Goal: Task Accomplishment & Management: Complete application form

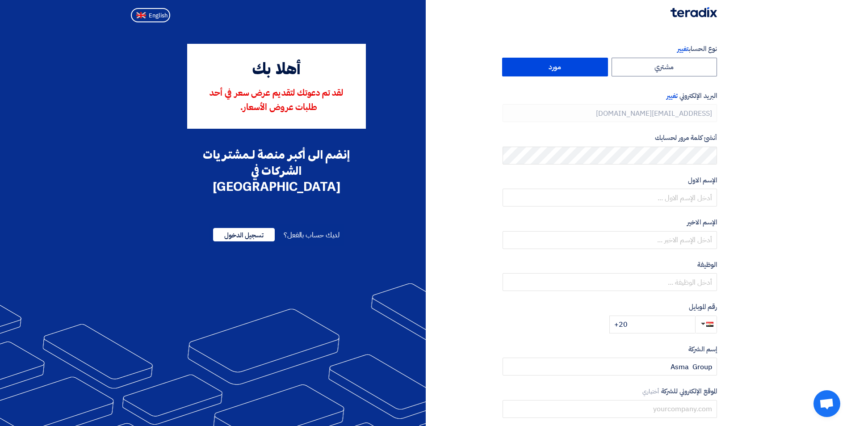
type input "[PHONE_NUMBER]"
click at [708, 199] on input "text" at bounding box center [610, 198] width 214 height 18
type input "Mostafa"
click at [705, 235] on input "text" at bounding box center [610, 240] width 214 height 18
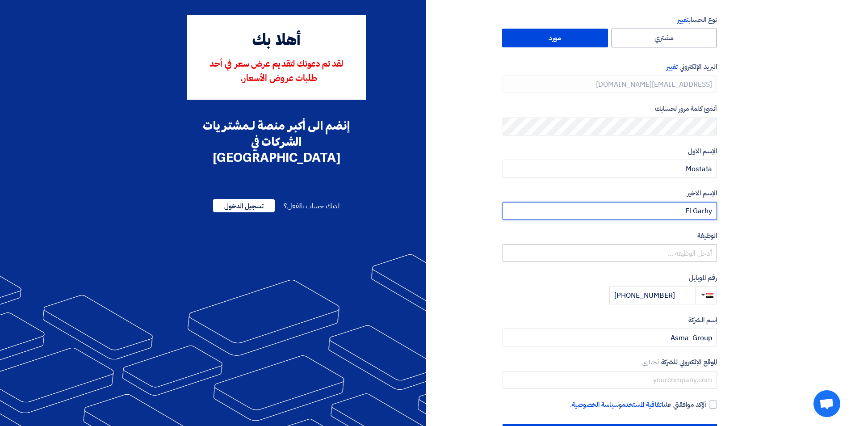
scroll to position [45, 0]
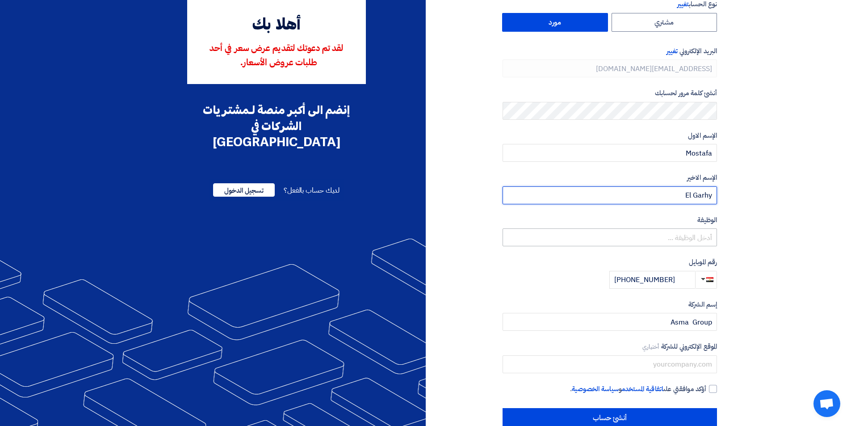
type input "El Garhy"
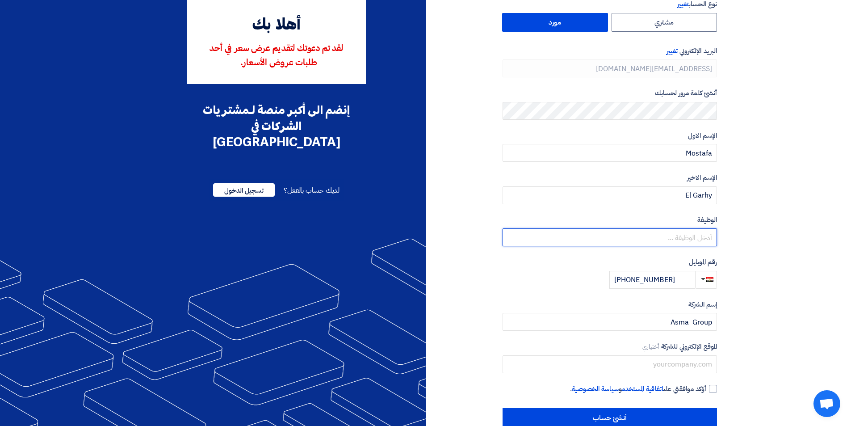
click at [686, 240] on input "text" at bounding box center [610, 237] width 214 height 18
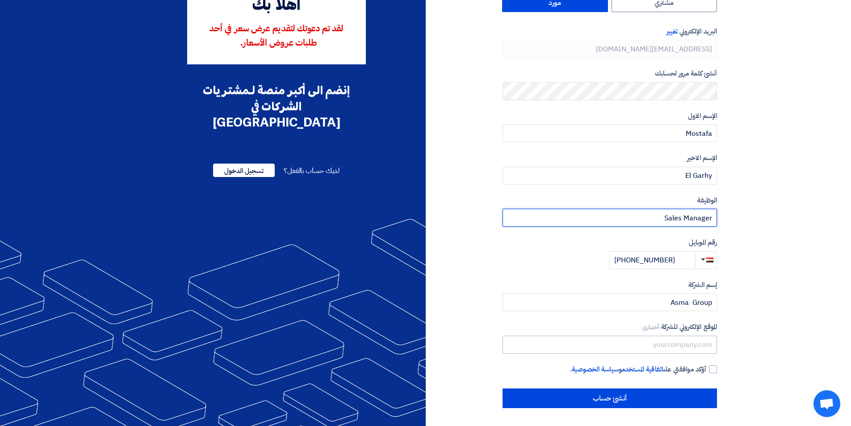
type input "Sales Manager"
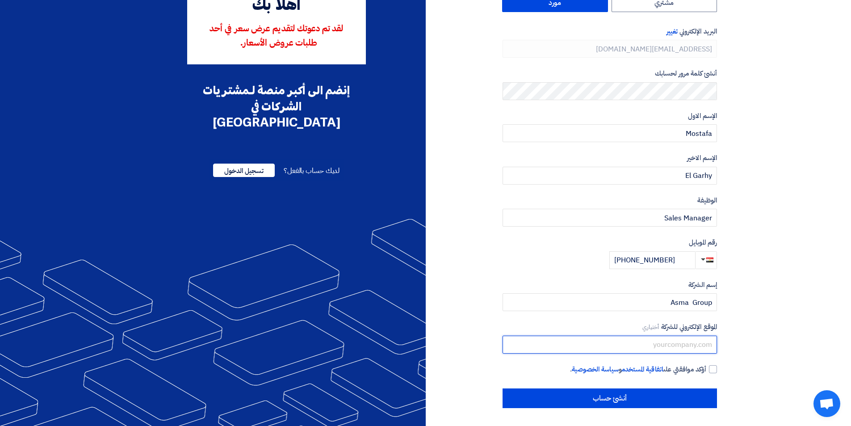
click at [672, 345] on input "text" at bounding box center [610, 345] width 214 height 18
type input "[DOMAIN_NAME]"
click at [714, 369] on div at bounding box center [713, 369] width 8 height 8
click at [706, 369] on input "أؤكد موافقتي على اتفاقية المستخدم و سياسة الخصوصية ." at bounding box center [599, 373] width 214 height 18
checkbox input "true"
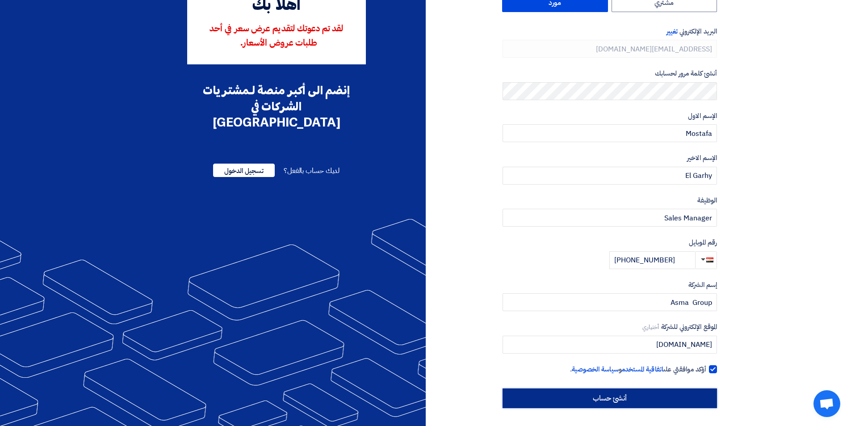
click at [673, 394] on input "أنشئ حساب" at bounding box center [610, 398] width 214 height 20
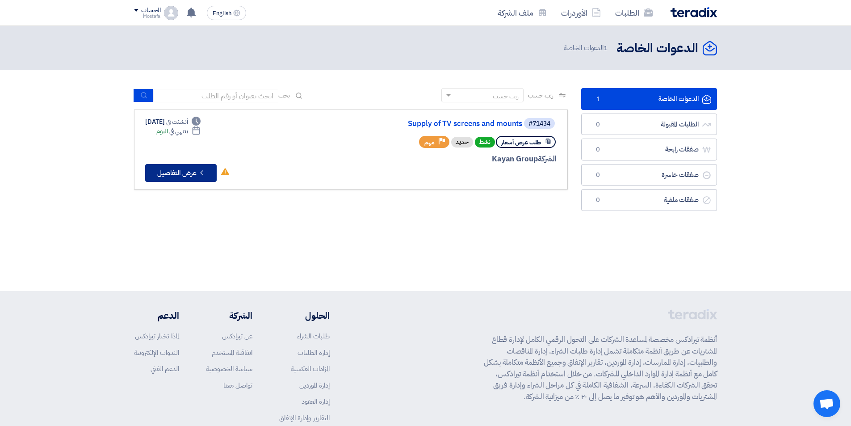
click at [188, 170] on button "Check details عرض التفاصيل" at bounding box center [180, 173] width 71 height 18
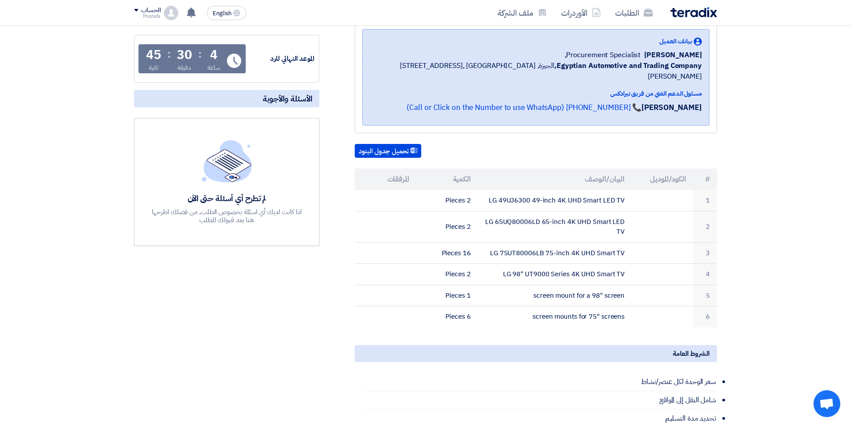
scroll to position [89, 0]
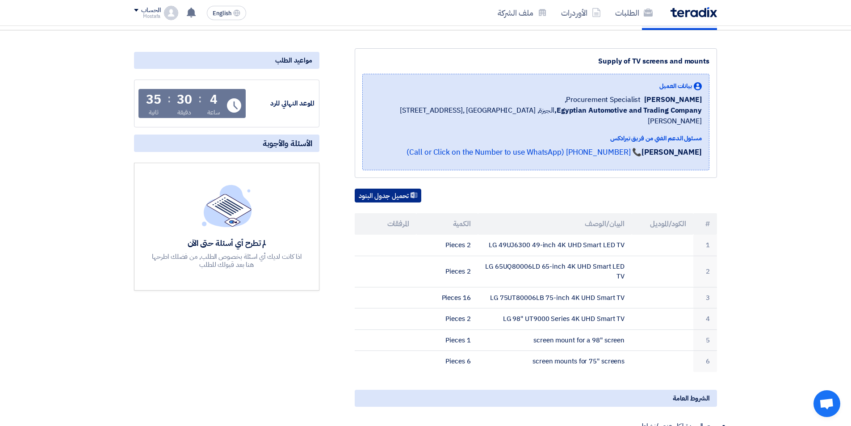
click at [390, 189] on button "تحميل جدول البنود" at bounding box center [388, 196] width 67 height 14
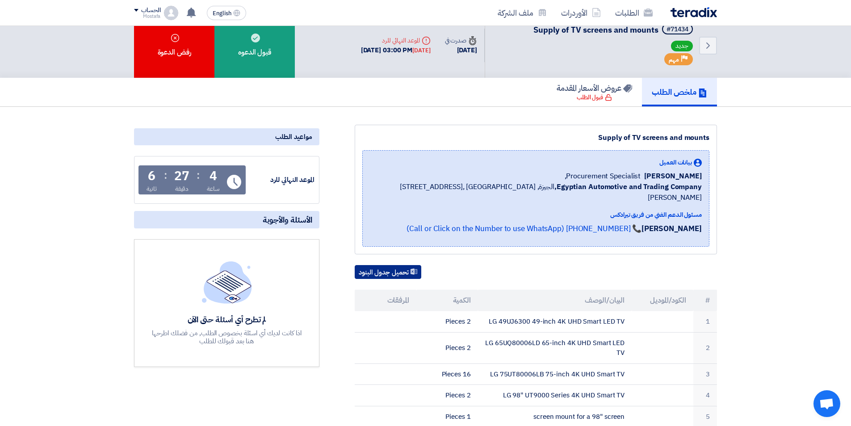
scroll to position [0, 0]
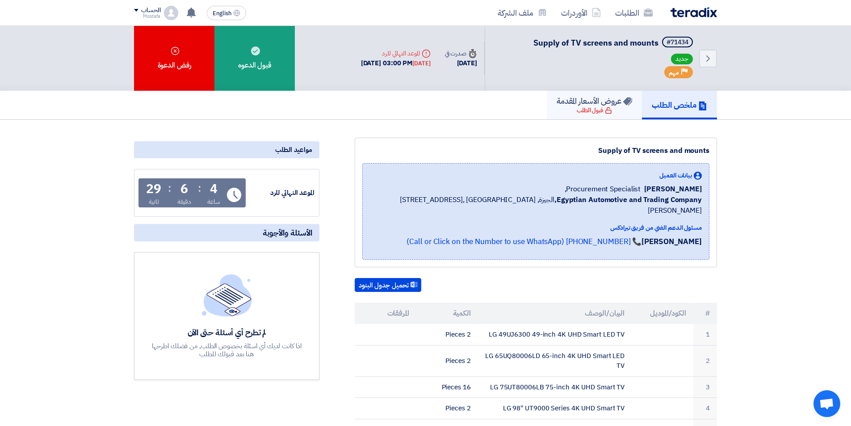
click at [600, 108] on div "قبول الطلب" at bounding box center [594, 110] width 35 height 9
click at [656, 103] on h5 "ملخص الطلب" at bounding box center [679, 105] width 55 height 10
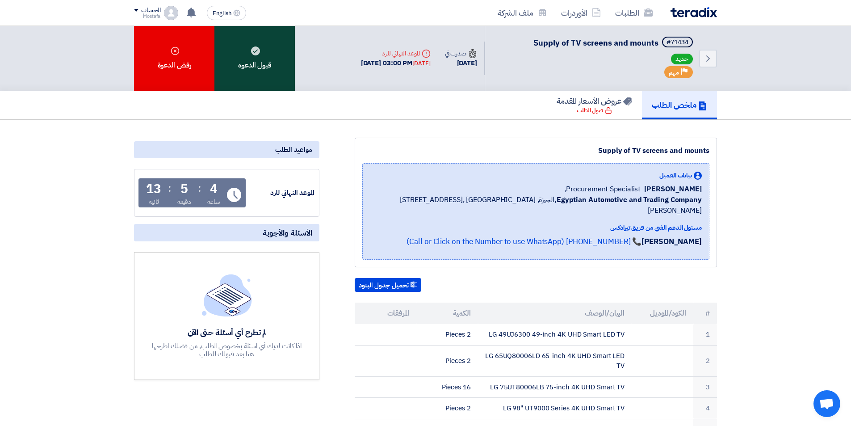
click at [250, 70] on div "قبول الدعوه" at bounding box center [254, 58] width 80 height 65
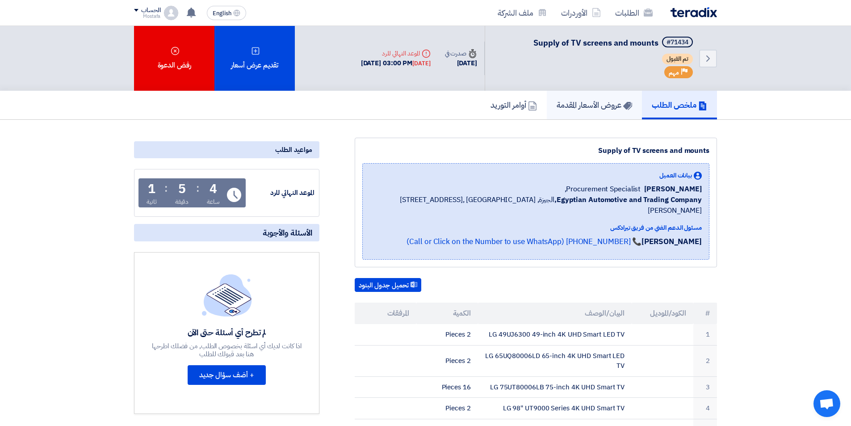
click at [616, 102] on h5 "عروض الأسعار المقدمة" at bounding box center [595, 105] width 76 height 10
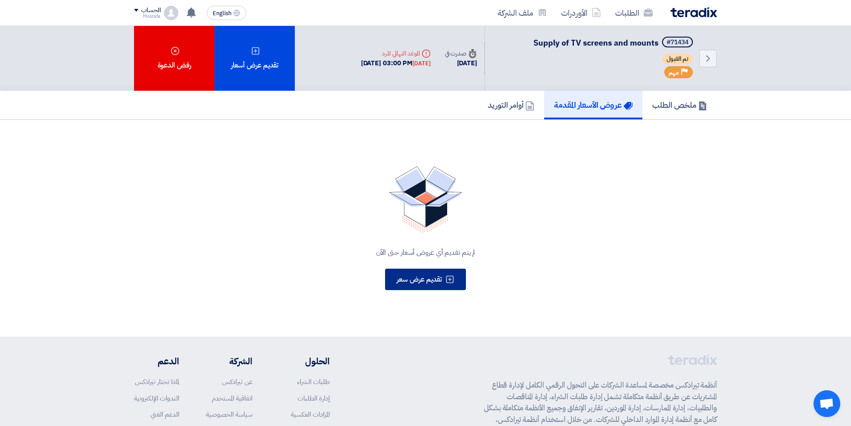
click at [432, 286] on button "تقديم عرض سعر" at bounding box center [425, 279] width 81 height 21
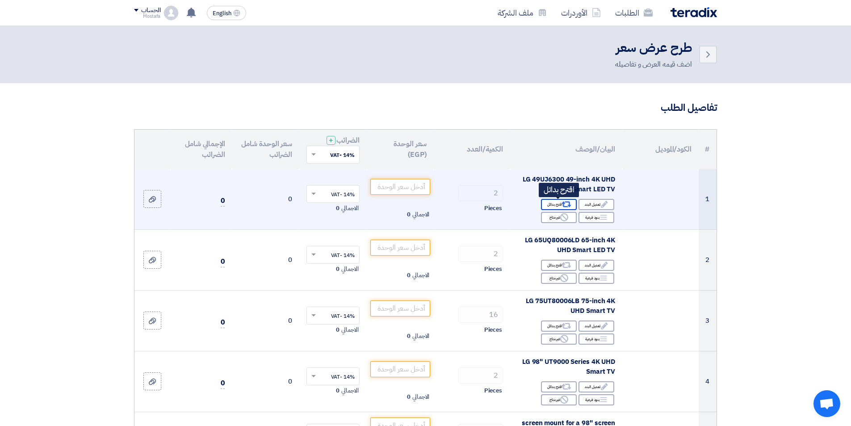
click at [558, 207] on div "Alternative اقترح بدائل" at bounding box center [559, 204] width 36 height 11
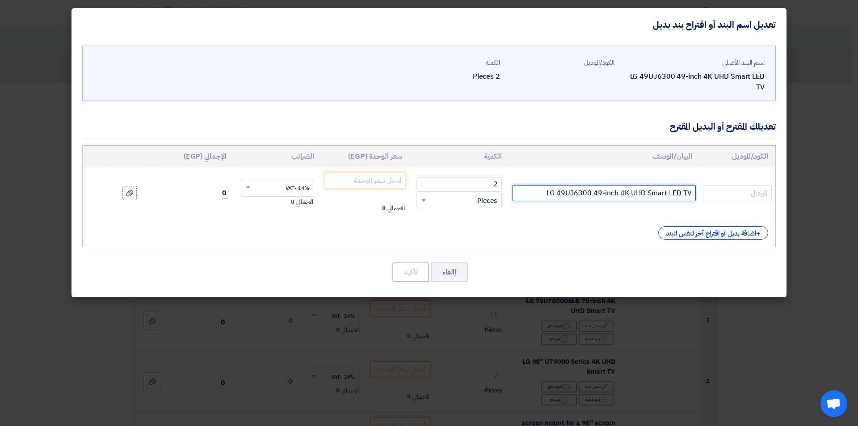
drag, startPoint x: 541, startPoint y: 192, endPoint x: 600, endPoint y: 195, distance: 59.5
click at [600, 195] on input "LG 49UJ6300 49-inch 4K UHD Smart LED TV" at bounding box center [603, 193] width 183 height 16
click at [605, 197] on input "LG 50 UA85006 -inch 4K UHD Smart LED TV" at bounding box center [603, 193] width 183 height 16
click at [596, 193] on input "LG 50 UA85006 -50 inch 4K UHD Smart LED TV" at bounding box center [603, 193] width 183 height 16
type input "LG 50 UA85006 - 50 inch 4K UHD Smart LED TV"
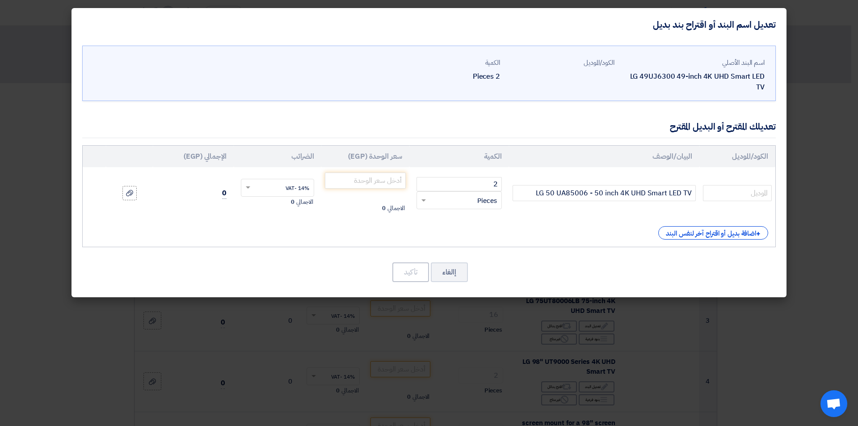
click at [246, 189] on span at bounding box center [246, 188] width 11 height 8
click at [360, 181] on input "number" at bounding box center [365, 180] width 81 height 16
type input "19475"
click at [420, 275] on button "تأكيد" at bounding box center [410, 272] width 37 height 20
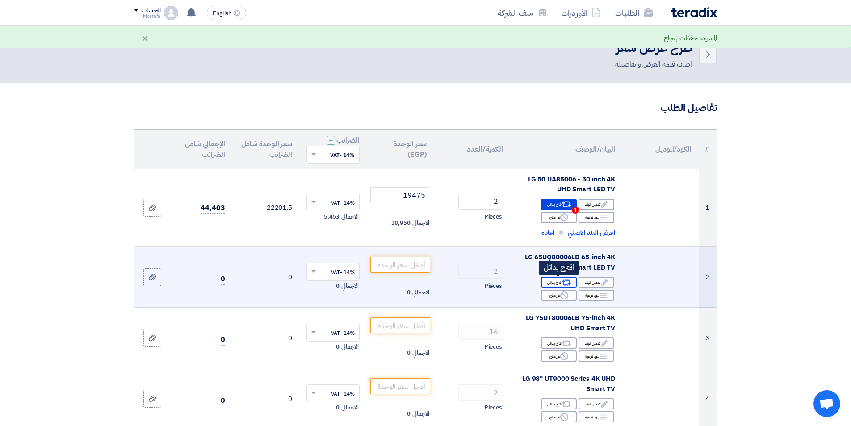
click at [559, 280] on div "Alternative اقترح بدائل" at bounding box center [559, 282] width 36 height 11
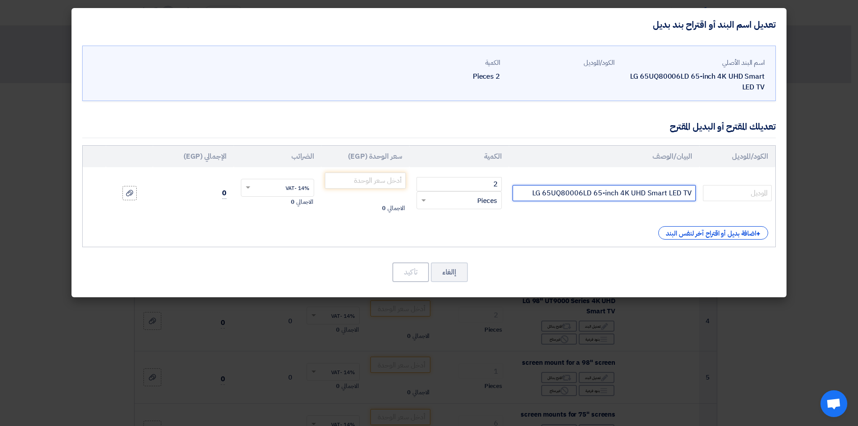
drag, startPoint x: 551, startPoint y: 191, endPoint x: 591, endPoint y: 191, distance: 40.2
click at [591, 191] on input "LG 65UQ80006LD 65-inch 4K UHD Smart LED TV" at bounding box center [603, 193] width 183 height 16
type input "LG 65 UA85006 65-inch 4K UHD Smart LED TV"
click at [370, 183] on input "number" at bounding box center [365, 180] width 81 height 16
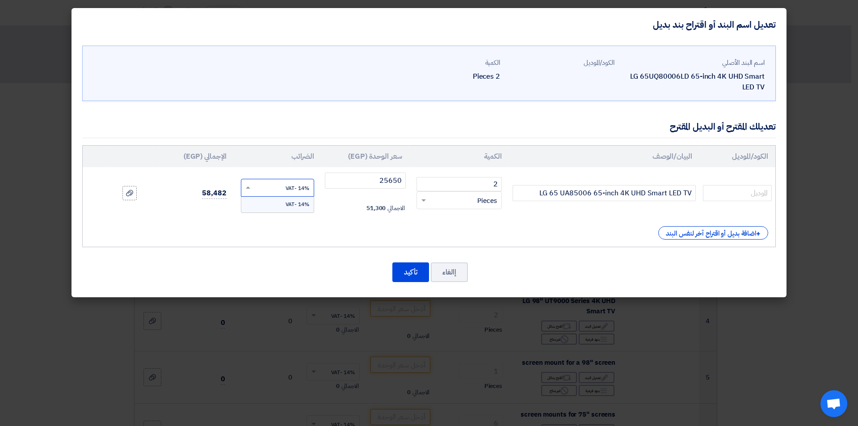
click at [248, 189] on span at bounding box center [246, 188] width 11 height 8
click at [288, 244] on div "الكود/الموديل البيان/الوصف الكمية سعر الوحدة (EGP) [DEMOGRAPHIC_DATA] الإجمالي …" at bounding box center [428, 196] width 693 height 102
click at [250, 188] on span at bounding box center [248, 187] width 4 height 2
click at [268, 206] on div "14% -VAT" at bounding box center [277, 204] width 73 height 15
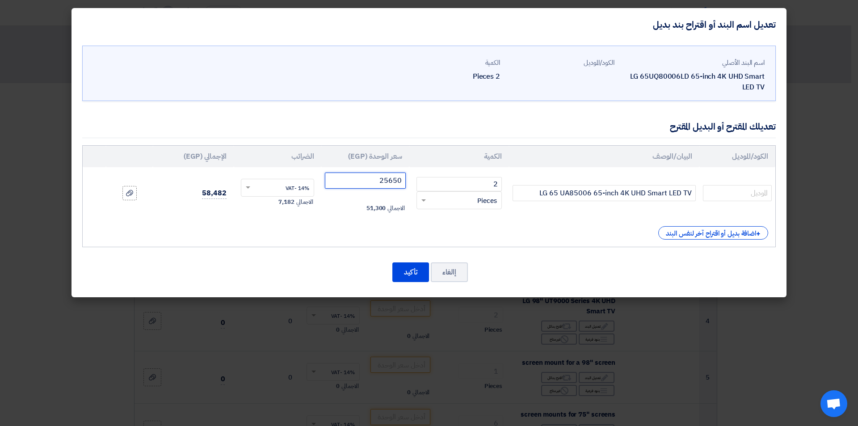
click at [386, 184] on input "25650" at bounding box center [365, 180] width 81 height 16
type input "22500"
click at [411, 272] on button "تأكيد" at bounding box center [410, 272] width 37 height 20
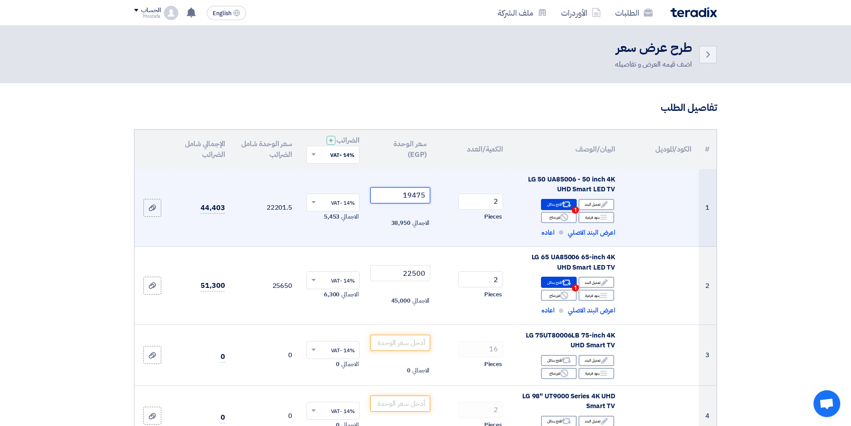
click at [415, 195] on input "19475" at bounding box center [400, 195] width 60 height 16
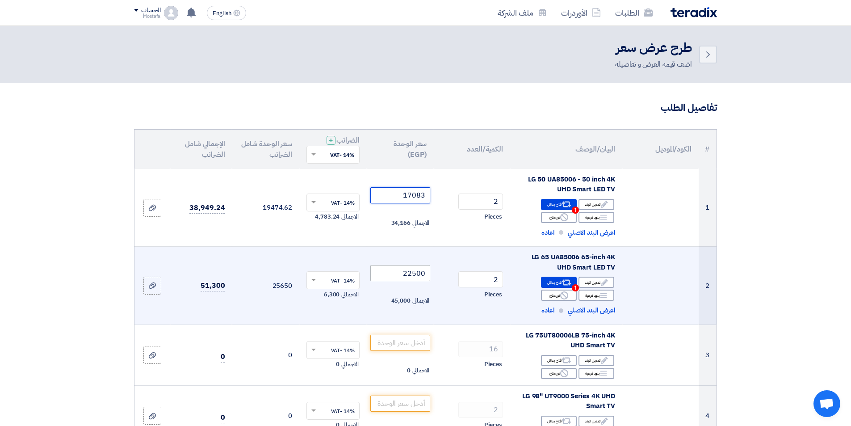
type input "17083"
click at [407, 272] on input "22500" at bounding box center [400, 273] width 60 height 16
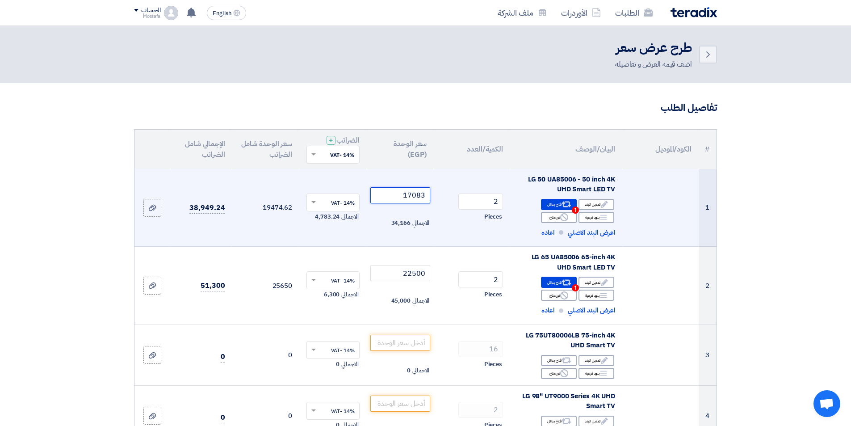
click at [400, 197] on input "17083" at bounding box center [400, 195] width 60 height 16
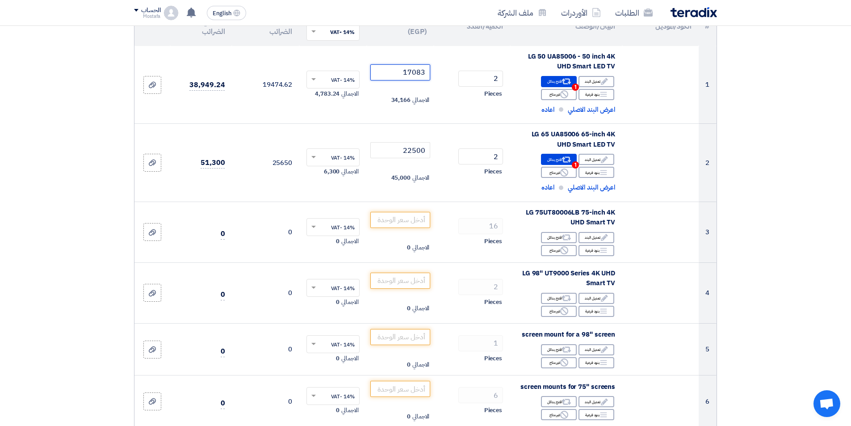
scroll to position [126, 0]
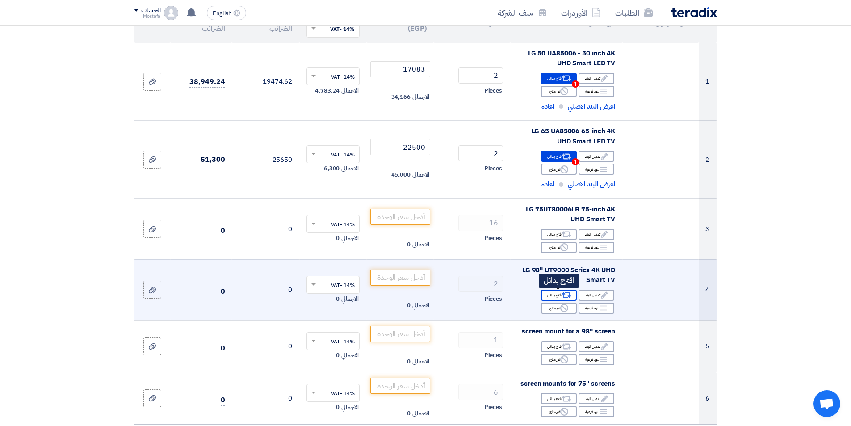
click at [557, 294] on div "Alternative اقترح بدائل" at bounding box center [559, 295] width 36 height 11
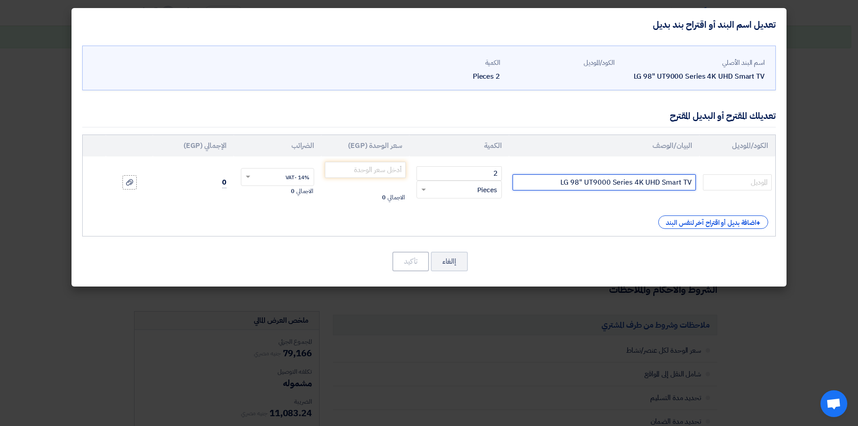
drag, startPoint x: 557, startPoint y: 181, endPoint x: 706, endPoint y: 192, distance: 149.6
click at [706, 192] on tr "LG 98" UT9000 Series 4K UHD Smart TV 2 RFQ_STEP1.ITEMS.2.TYPE_PLACEHOLDER ×" at bounding box center [429, 182] width 693 height 52
type input "LG QNED 86A6A"
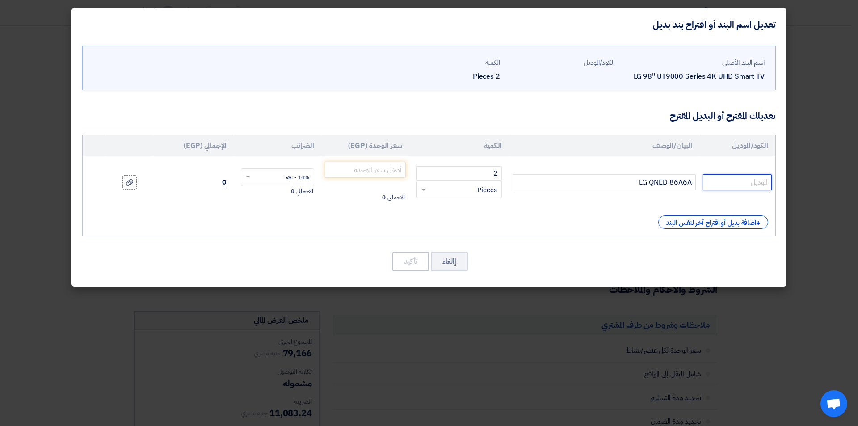
click at [742, 184] on input "text" at bounding box center [737, 182] width 69 height 16
click at [372, 169] on input "number" at bounding box center [365, 170] width 81 height 16
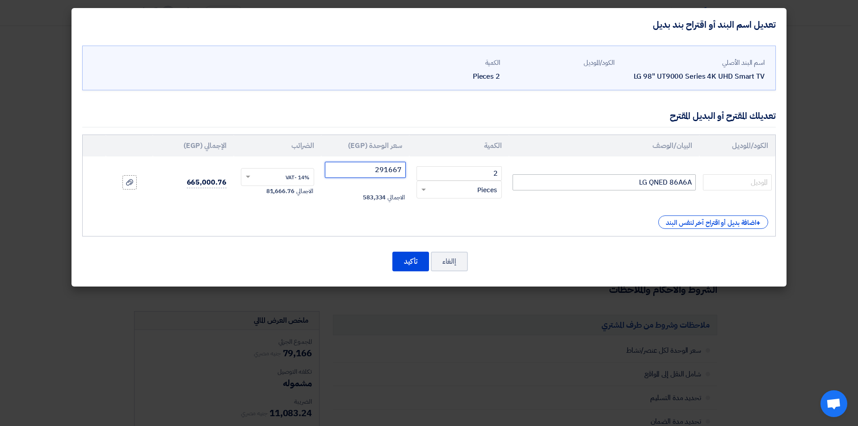
type input "291667"
drag, startPoint x: 634, startPoint y: 184, endPoint x: 695, endPoint y: 190, distance: 61.5
click at [695, 190] on input "LG QNED 86A6A" at bounding box center [603, 182] width 183 height 16
click at [604, 186] on input "LG QNED 86A6A" at bounding box center [603, 182] width 183 height 16
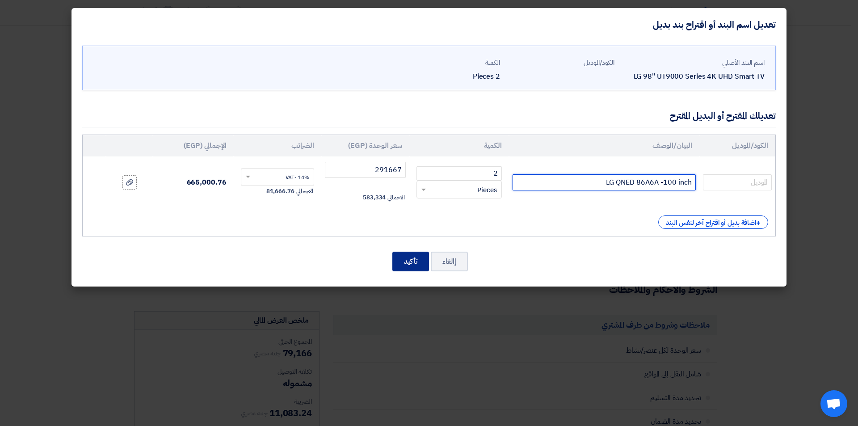
type input "LG QNED 86A6A -100 inch"
click at [405, 267] on button "تأكيد" at bounding box center [410, 262] width 37 height 20
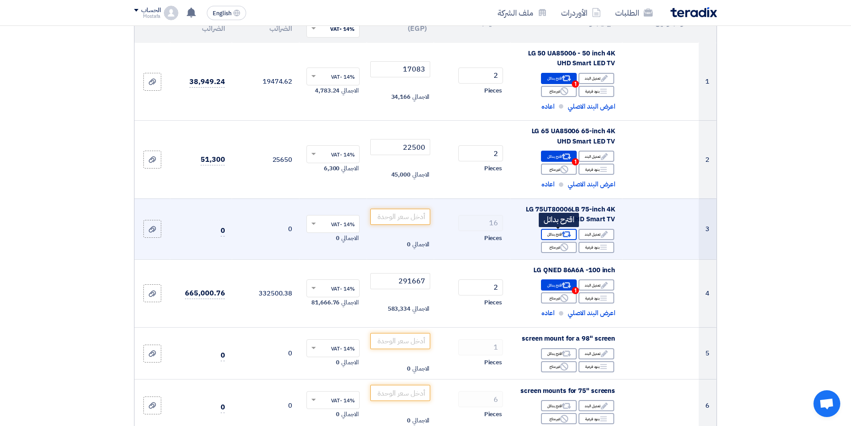
click at [568, 231] on icon "Alternative" at bounding box center [566, 234] width 9 height 9
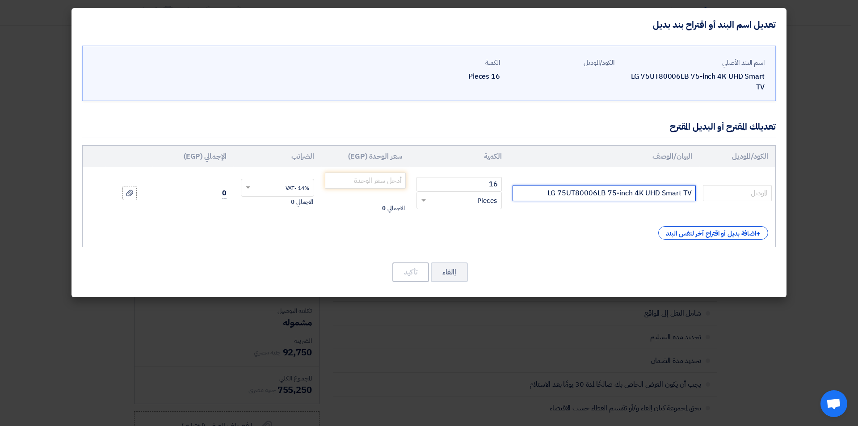
drag, startPoint x: 567, startPoint y: 181, endPoint x: 604, endPoint y: 180, distance: 36.6
click at [604, 185] on input "LG 75UT80006LB 75-inch 4K UHD Smart TV" at bounding box center [603, 193] width 183 height 16
type input "LG 75UU8550 75-inch 4K UHD Smart TV"
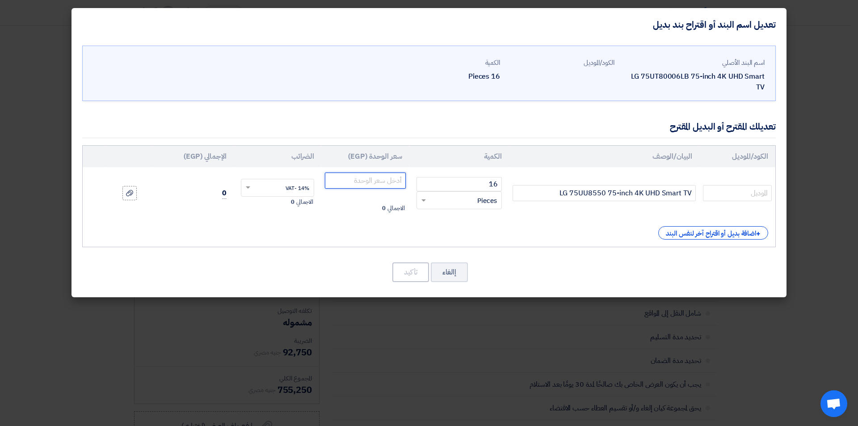
click at [392, 172] on input "number" at bounding box center [365, 180] width 81 height 16
type input "33333.33"
click at [414, 263] on button "تأكيد" at bounding box center [410, 272] width 37 height 20
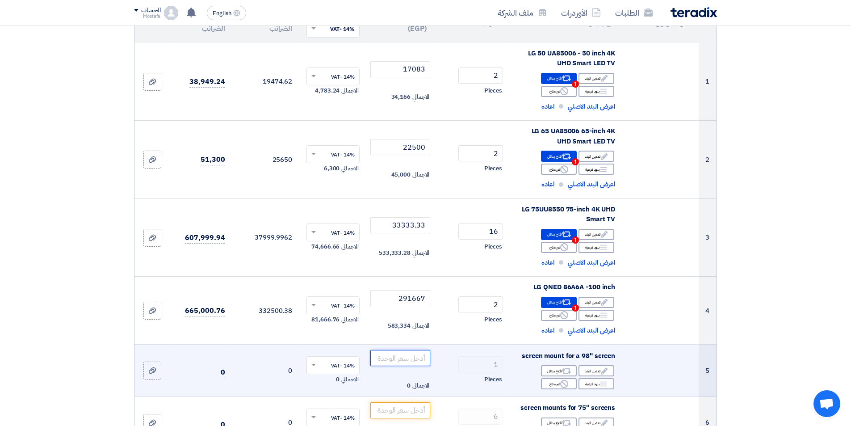
click at [412, 358] on input "number" at bounding box center [400, 358] width 60 height 16
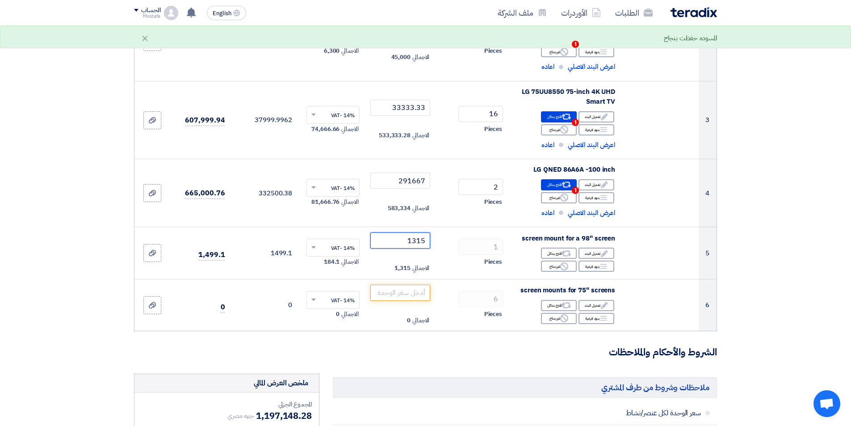
scroll to position [247, 0]
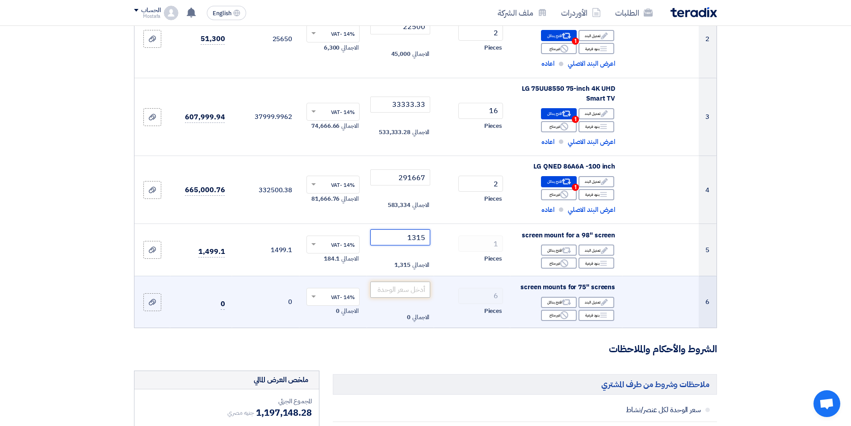
type input "1315"
click at [420, 294] on input "number" at bounding box center [400, 289] width 60 height 16
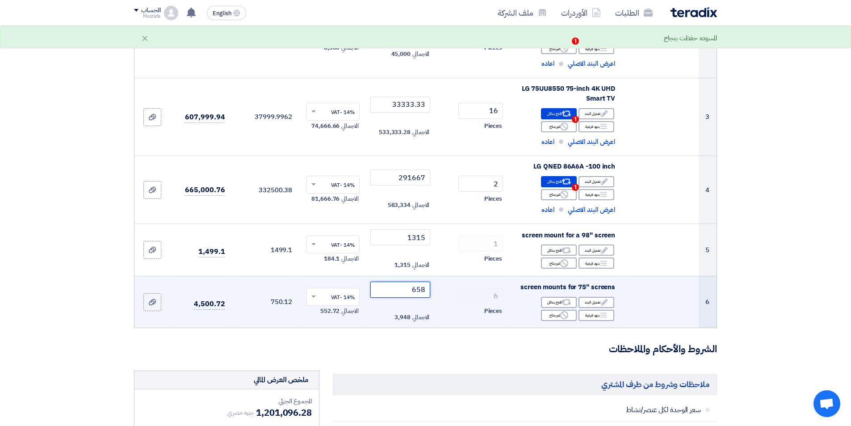
click at [411, 291] on input "658" at bounding box center [400, 289] width 60 height 16
click at [420, 291] on input "658" at bounding box center [400, 289] width 60 height 16
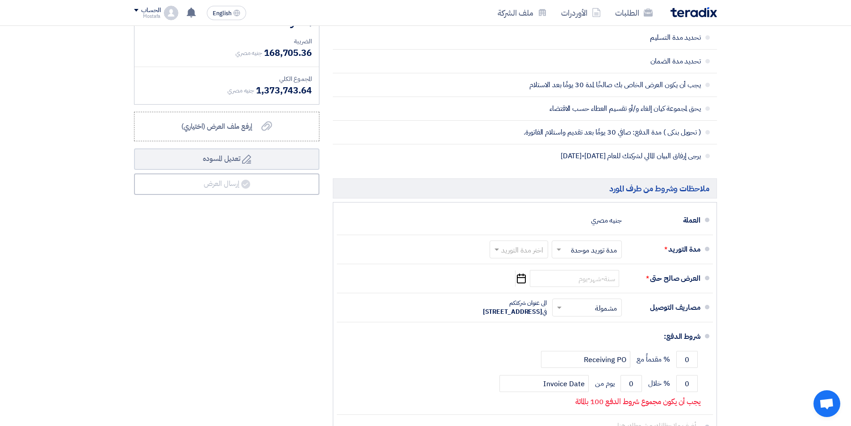
scroll to position [668, 0]
type input "1315"
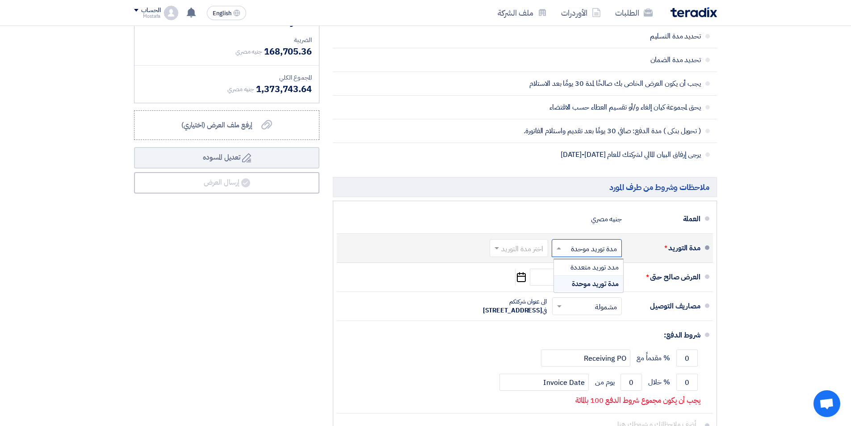
click at [560, 247] on span at bounding box center [557, 248] width 11 height 9
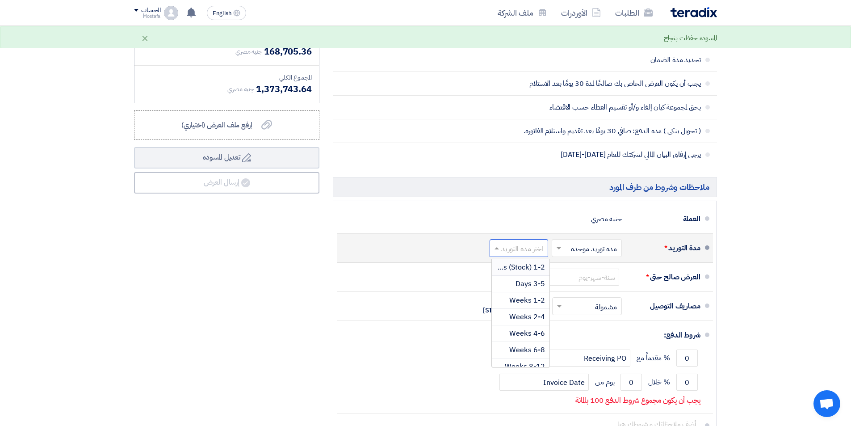
click at [533, 249] on input "text" at bounding box center [517, 249] width 54 height 13
click at [539, 302] on span "1-2 Weeks" at bounding box center [527, 300] width 36 height 11
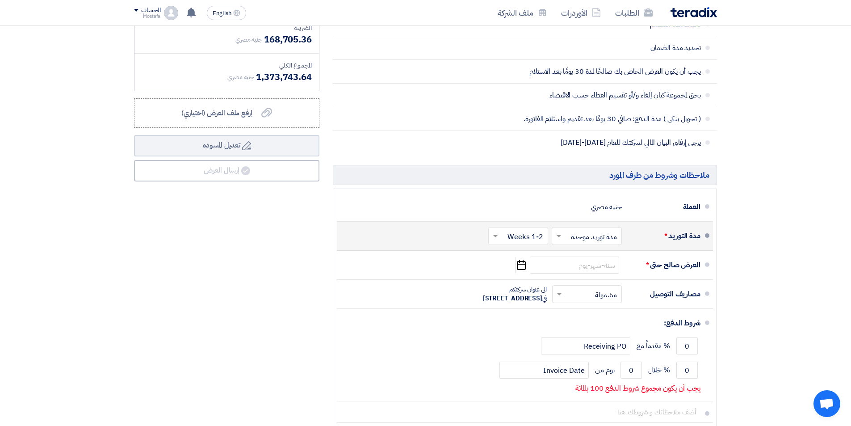
scroll to position [683, 0]
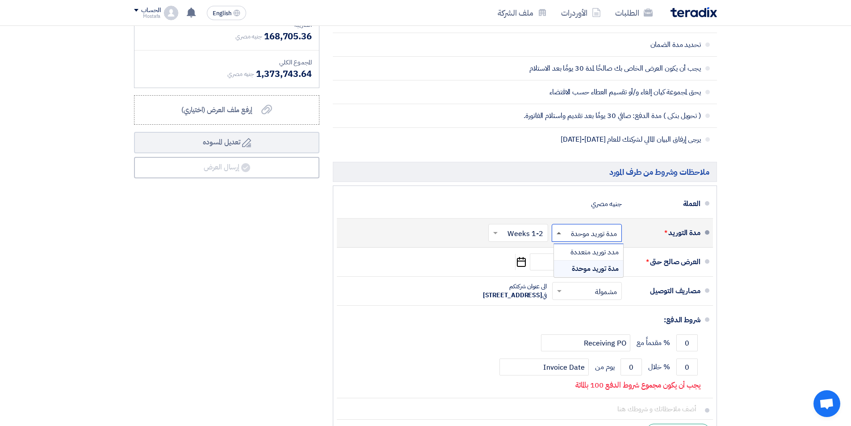
click at [560, 232] on span at bounding box center [559, 233] width 4 height 2
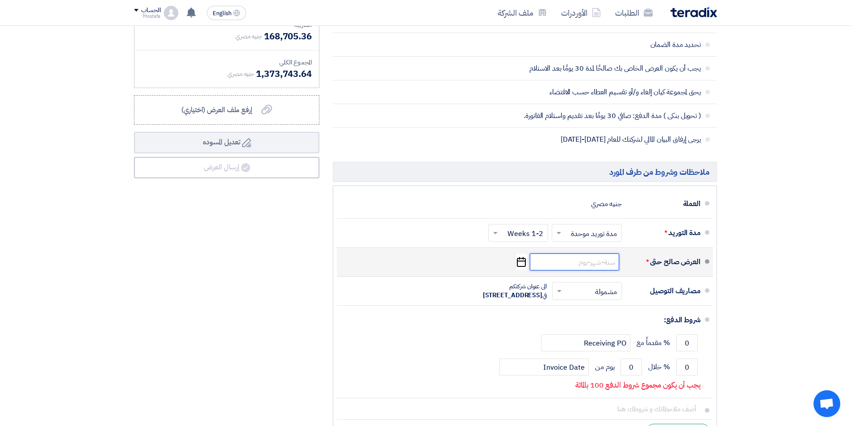
click at [576, 263] on input at bounding box center [574, 261] width 89 height 17
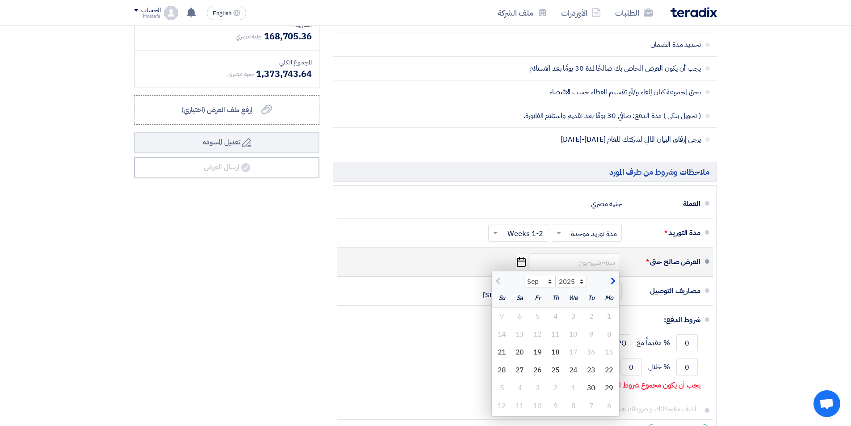
click at [612, 283] on span "button" at bounding box center [611, 281] width 5 height 10
select select "10"
click at [526, 351] on div "18" at bounding box center [520, 352] width 18 height 18
type input "[DATE]"
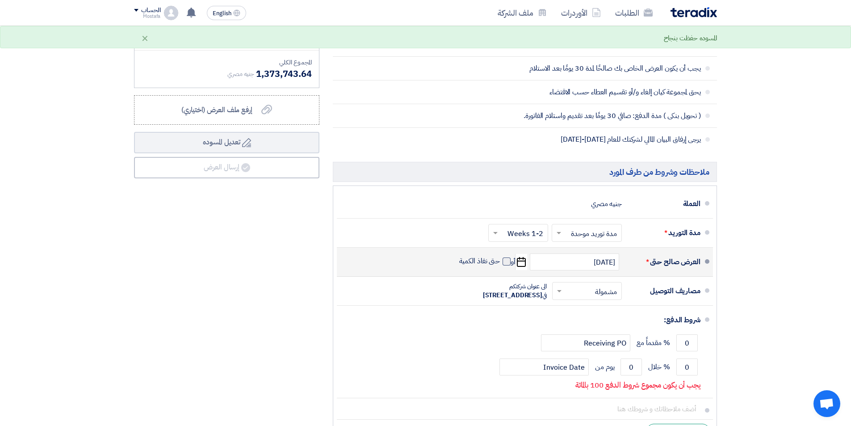
click at [505, 264] on span at bounding box center [507, 261] width 8 height 8
click at [500, 264] on input "حتى نفاذ الكمية" at bounding box center [479, 264] width 43 height 17
checkbox input "true"
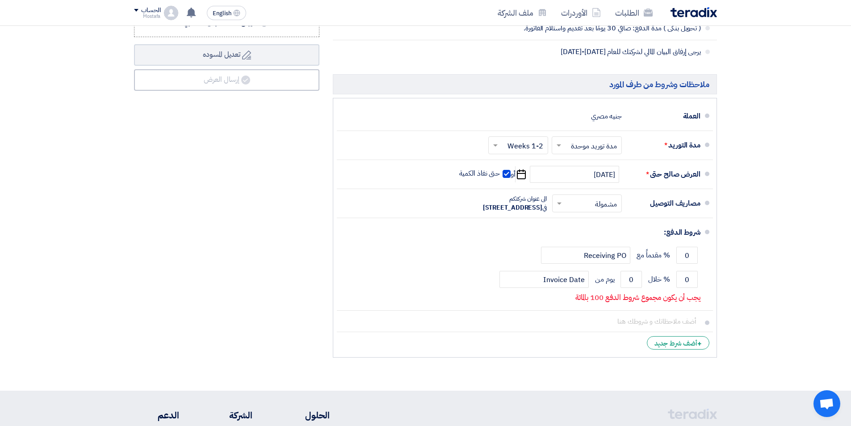
scroll to position [779, 0]
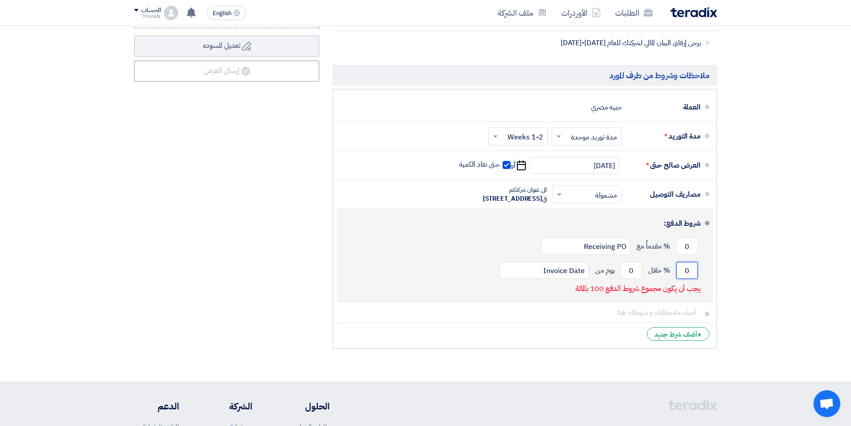
click at [684, 279] on input "0" at bounding box center [686, 270] width 21 height 17
drag, startPoint x: 684, startPoint y: 286, endPoint x: 705, endPoint y: 290, distance: 21.9
click at [705, 290] on li "شروط الدفع: 0 % مقدماً مع Receiving PO 0 % خلال 0 Invoice Date" at bounding box center [525, 255] width 376 height 92
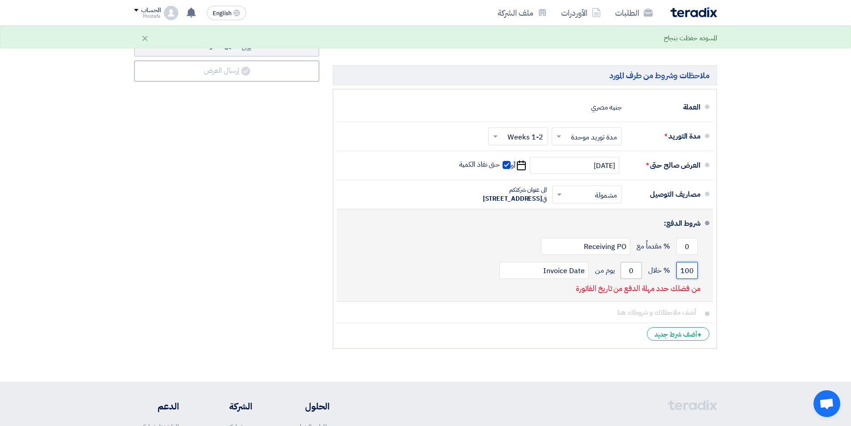
type input "100"
click at [631, 279] on input "0" at bounding box center [631, 270] width 21 height 17
drag, startPoint x: 631, startPoint y: 292, endPoint x: 643, endPoint y: 297, distance: 13.0
click at [643, 282] on div "100 % خلال 0 يوم من Invoice Date" at bounding box center [522, 270] width 357 height 24
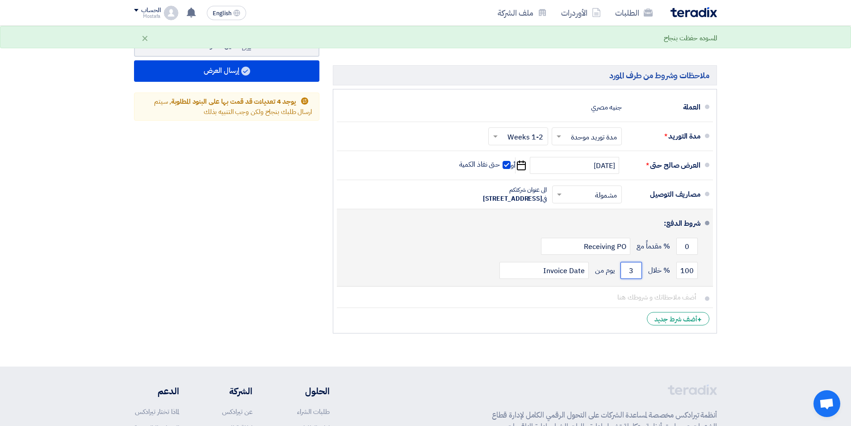
type input "30"
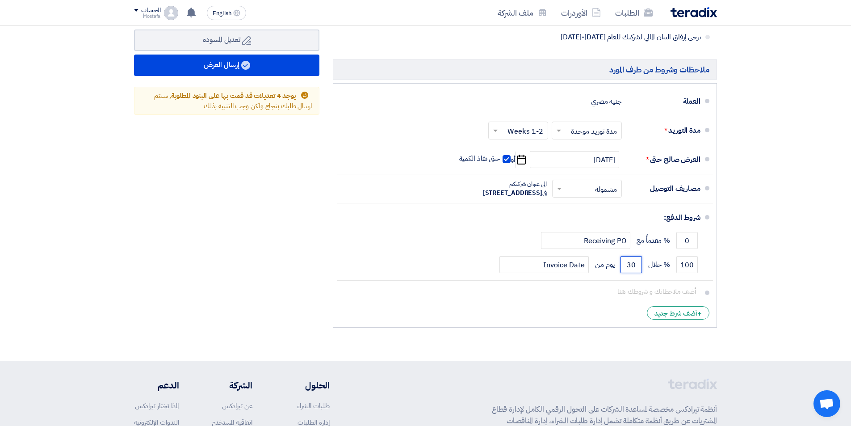
scroll to position [796, 0]
